Goal: Task Accomplishment & Management: Complete application form

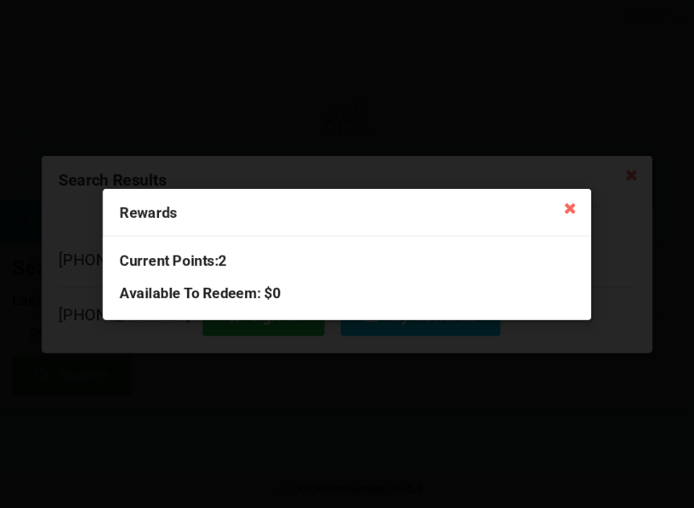
click at [549, 205] on div "Rewards" at bounding box center [347, 212] width 488 height 47
click at [561, 218] on icon at bounding box center [570, 207] width 26 height 26
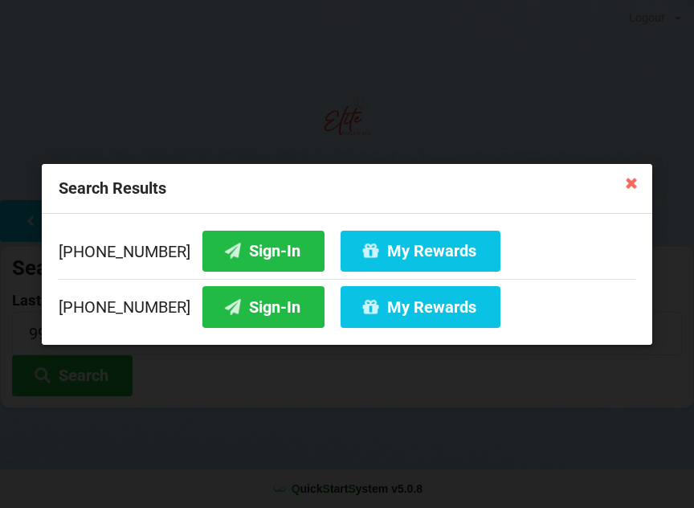
click at [632, 192] on icon at bounding box center [631, 182] width 26 height 26
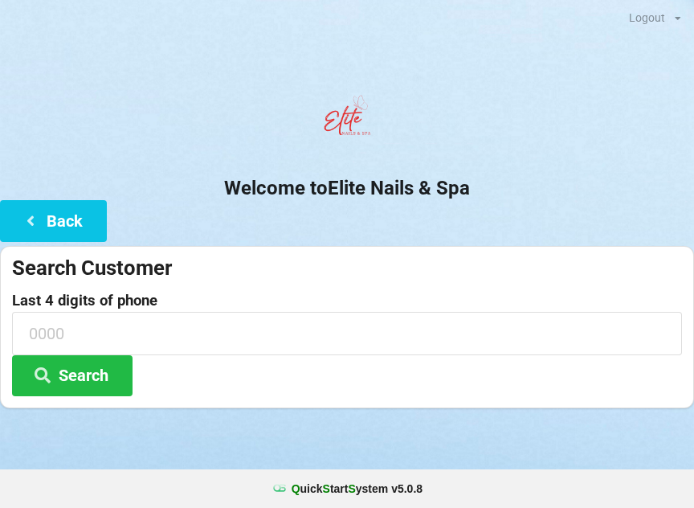
click at [47, 221] on button "Back" at bounding box center [53, 220] width 107 height 41
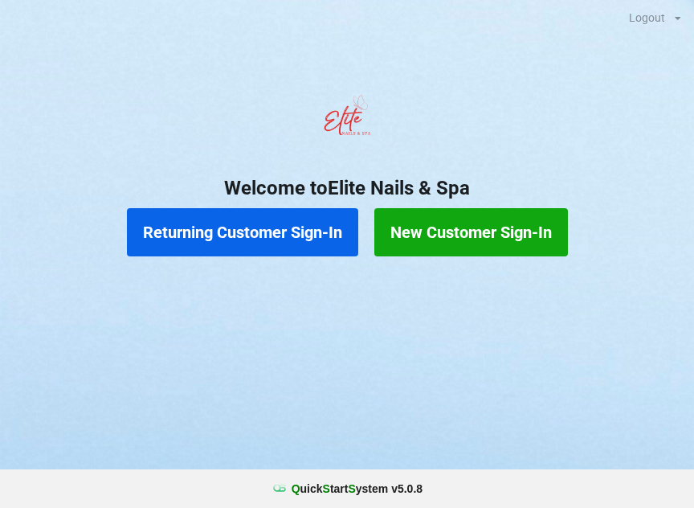
click at [482, 230] on button "New Customer Sign-In" at bounding box center [471, 232] width 194 height 48
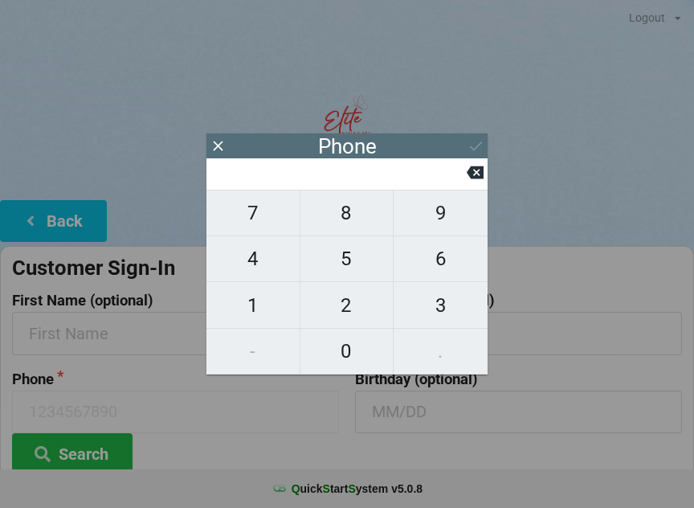
click at [437, 225] on span "9" at bounding box center [441, 213] width 94 height 34
type input "9"
click at [345, 275] on span "5" at bounding box center [346, 259] width 93 height 34
type input "95"
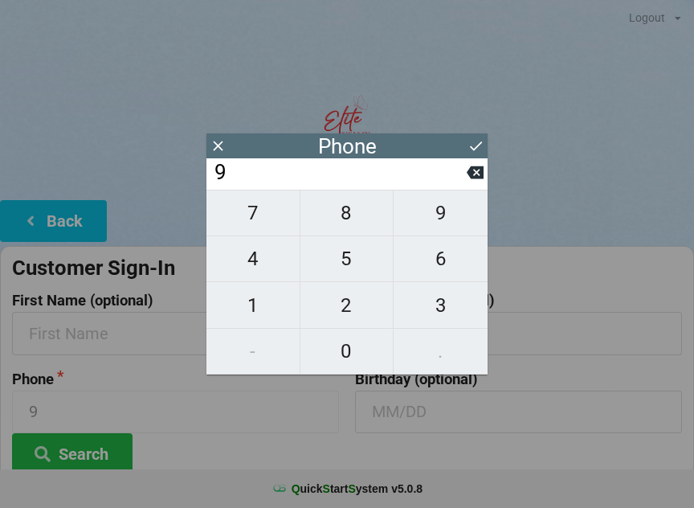
type input "95"
click at [263, 268] on span "4" at bounding box center [252, 259] width 93 height 34
type input "954"
click at [438, 271] on span "6" at bounding box center [441, 259] width 94 height 34
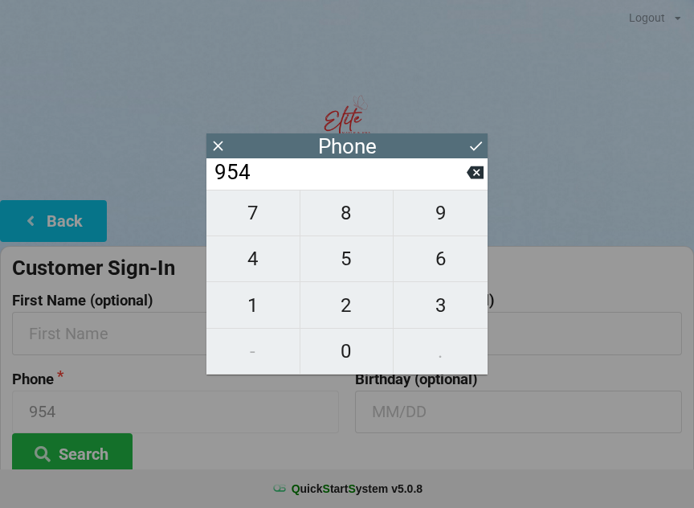
type input "9546"
click at [353, 315] on span "2" at bounding box center [346, 305] width 93 height 34
type input "95462"
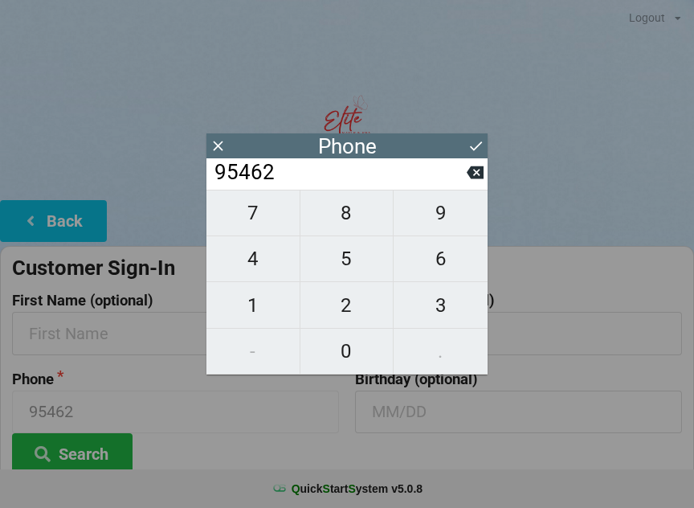
click at [445, 220] on span "9" at bounding box center [441, 213] width 94 height 34
type input "954629"
click at [355, 268] on span "5" at bounding box center [346, 259] width 93 height 34
type input "9546295"
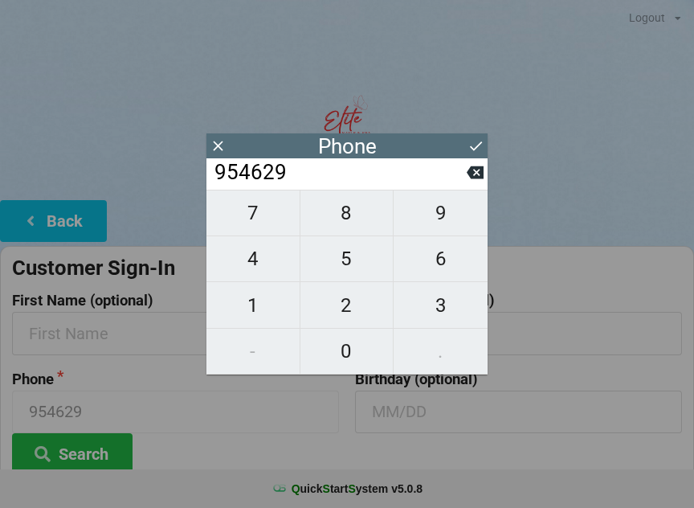
type input "9546295"
click at [342, 312] on span "2" at bounding box center [346, 305] width 93 height 34
type input "95462952"
click at [354, 267] on span "5" at bounding box center [346, 259] width 93 height 34
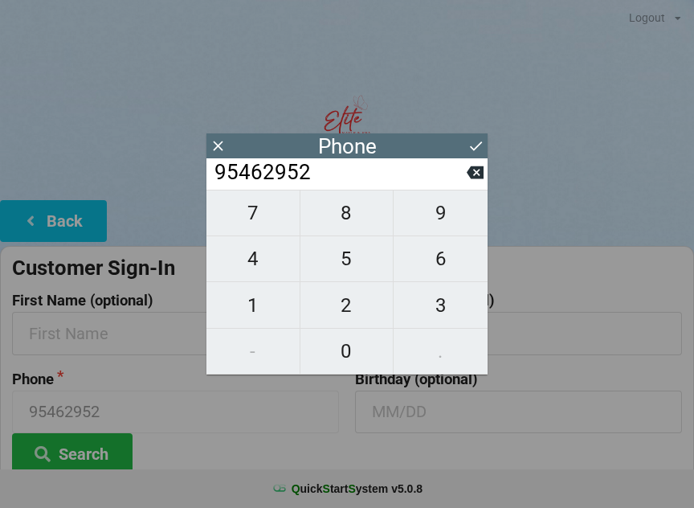
type input "954629525"
click at [256, 261] on span "4" at bounding box center [252, 259] width 93 height 34
type input "9546295254"
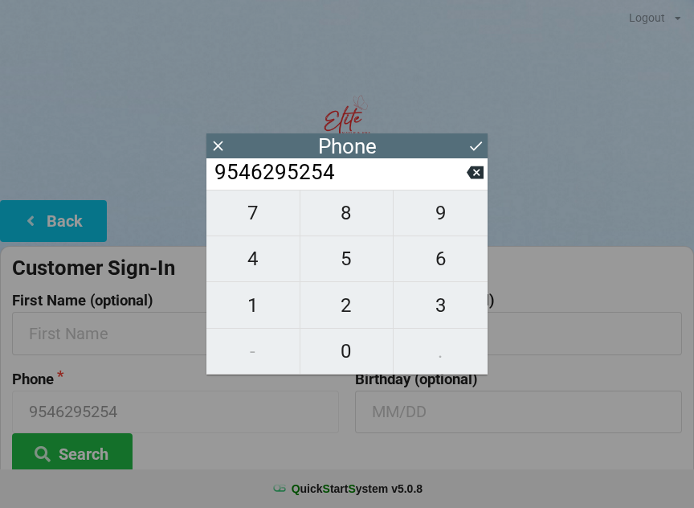
click at [477, 148] on icon at bounding box center [475, 145] width 17 height 17
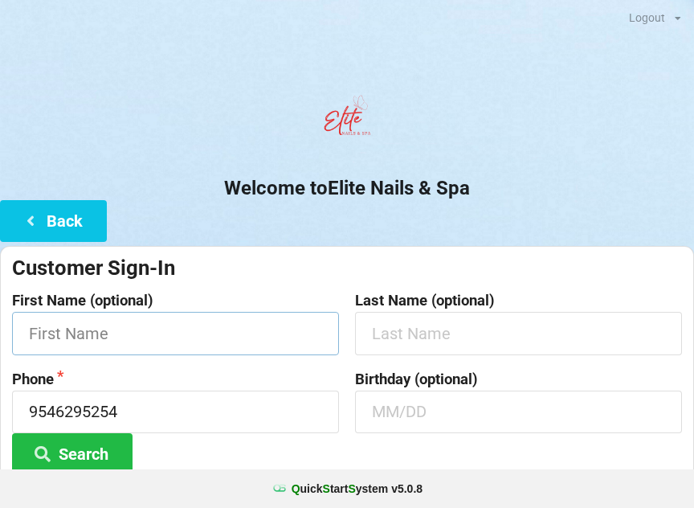
click at [230, 332] on input "text" at bounding box center [175, 333] width 327 height 43
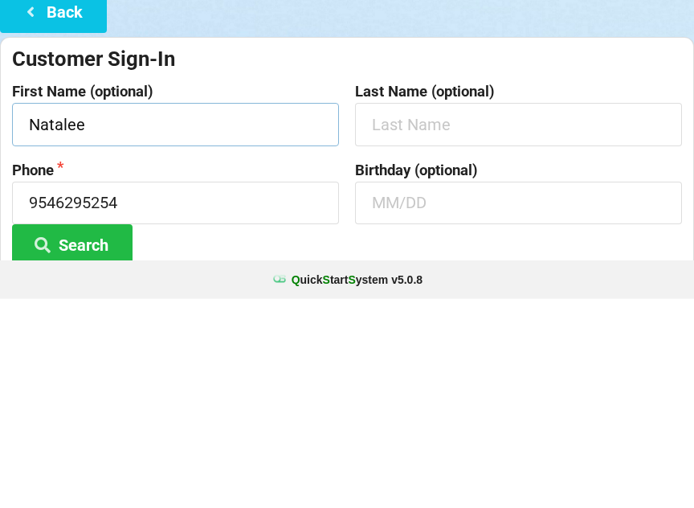
type input "Natalee"
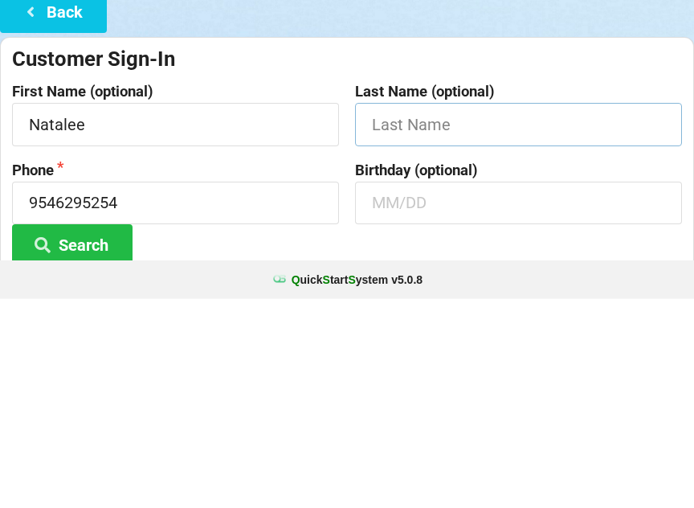
click at [478, 312] on input "text" at bounding box center [518, 333] width 327 height 43
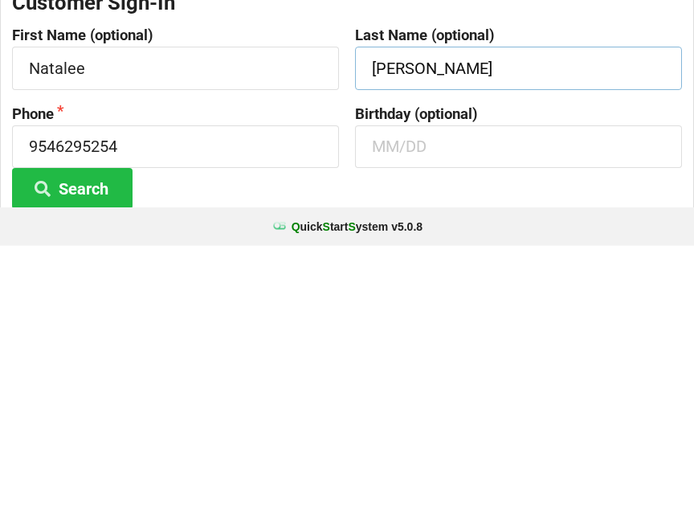
scroll to position [5, 0]
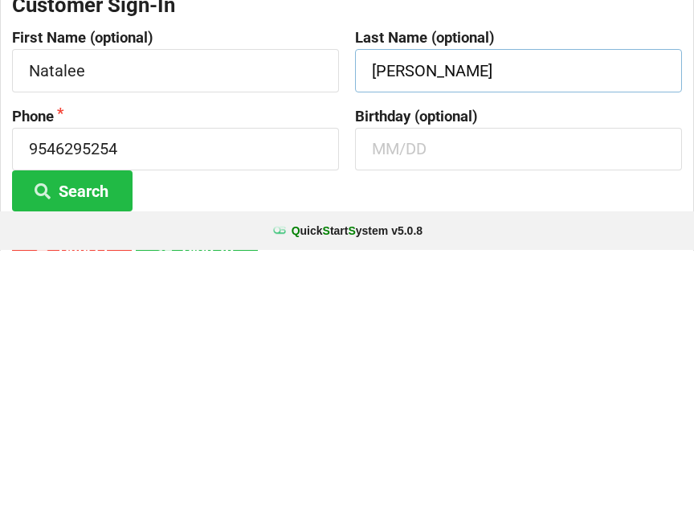
type input "[PERSON_NAME]"
click at [117, 428] on button "Search" at bounding box center [72, 448] width 120 height 41
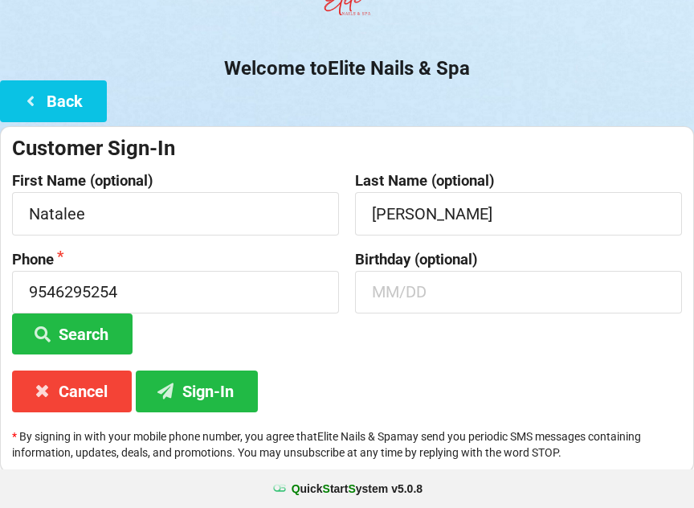
click at [241, 377] on button "Sign-In" at bounding box center [197, 390] width 122 height 41
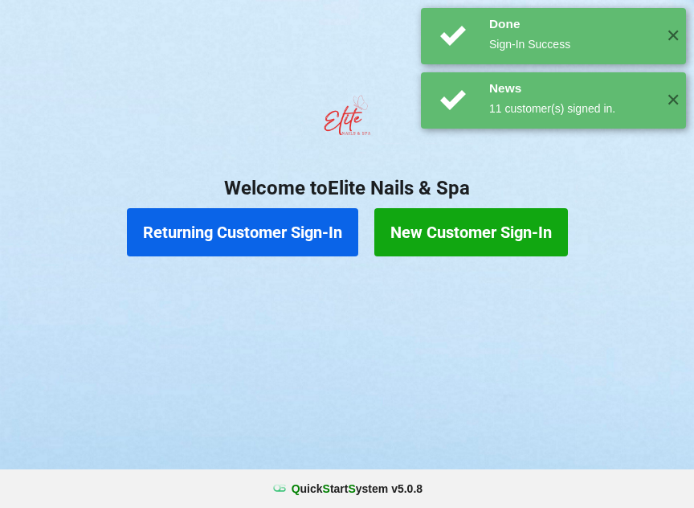
scroll to position [0, 0]
